Goal: Information Seeking & Learning: Learn about a topic

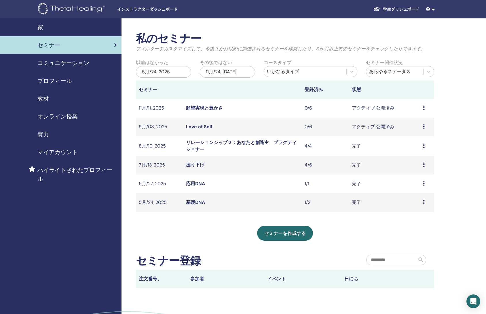
click at [202, 127] on link "Love of Self" at bounding box center [199, 127] width 26 height 6
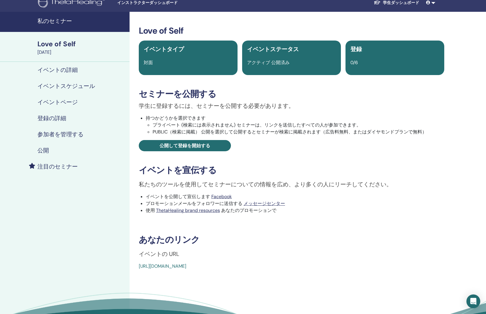
scroll to position [10, 0]
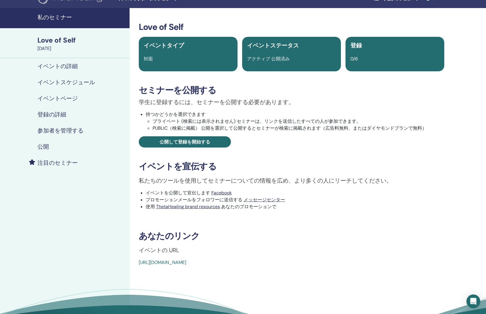
click at [180, 260] on link "[URL][DOMAIN_NAME]" at bounding box center [162, 262] width 47 height 6
click at [180, 262] on link "[URL][DOMAIN_NAME]" at bounding box center [162, 262] width 47 height 6
click at [186, 263] on link "[URL][DOMAIN_NAME]" at bounding box center [162, 262] width 47 height 6
click at [190, 266] on div "[URL][DOMAIN_NAME]" at bounding box center [266, 262] width 254 height 7
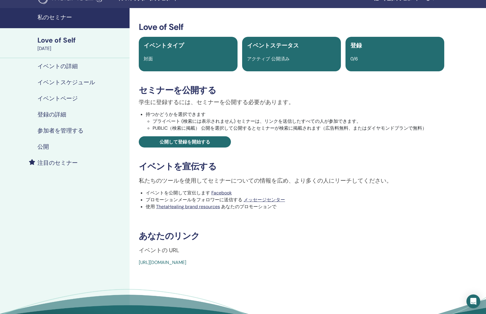
click at [186, 264] on link "[URL][DOMAIN_NAME]" at bounding box center [162, 262] width 47 height 6
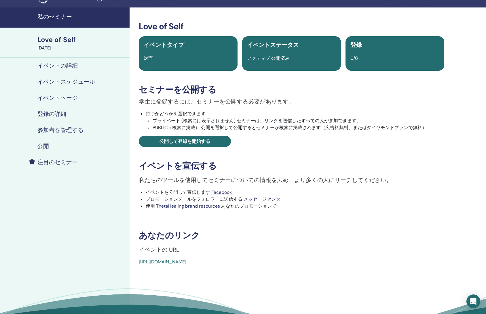
click at [146, 263] on link "[URL][DOMAIN_NAME]" at bounding box center [162, 262] width 47 height 6
drag, startPoint x: 276, startPoint y: 263, endPoint x: 160, endPoint y: 263, distance: 116.5
click at [160, 263] on div "[URL][DOMAIN_NAME]" at bounding box center [266, 262] width 254 height 7
click at [155, 262] on link "[URL][DOMAIN_NAME]" at bounding box center [162, 262] width 47 height 6
click at [63, 79] on h4 "イベントスケジュール" at bounding box center [66, 81] width 58 height 7
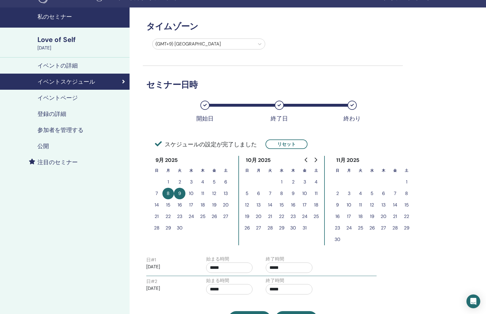
click at [62, 17] on h4 "私のセミナー" at bounding box center [81, 16] width 89 height 7
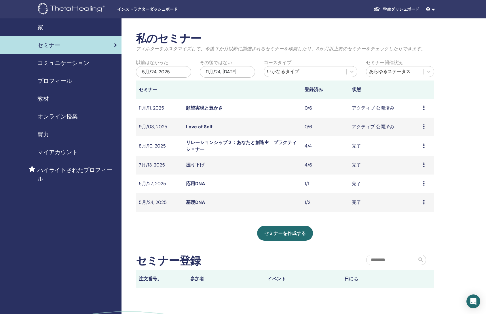
click at [210, 107] on link "願望実現と豊かさ" at bounding box center [204, 108] width 37 height 6
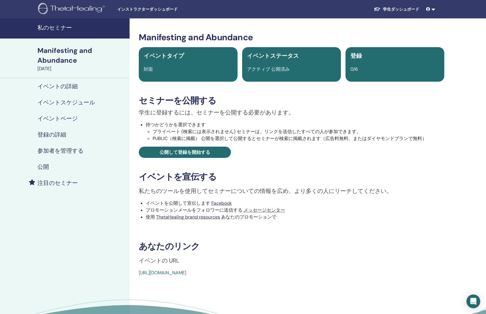
drag, startPoint x: 136, startPoint y: 272, endPoint x: 273, endPoint y: 276, distance: 137.0
click at [273, 276] on div "Manifesting and Abundance イベントタイプ 対面 イベントステータス アクティブ 公開済み 登録 0/6 セミナーを公開する 学生に登…" at bounding box center [291, 154] width 317 height 244
copy link "https://www.thetahealing.com/seminar-374249-details.html"
drag, startPoint x: 185, startPoint y: 276, endPoint x: 192, endPoint y: 272, distance: 8.4
click at [186, 275] on div "https://www.thetahealing.com/seminar-374249-details.html" at bounding box center [266, 273] width 254 height 7
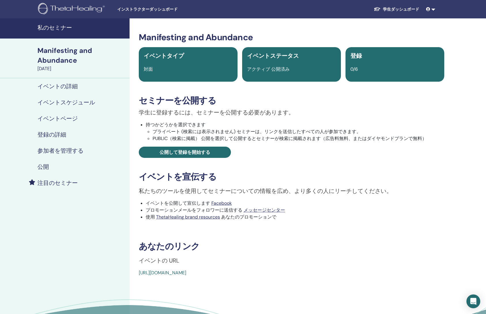
click at [186, 272] on link "https://www.thetahealing.com/seminar-374249-details.html" at bounding box center [162, 273] width 47 height 6
